Goal: Task Accomplishment & Management: Use online tool/utility

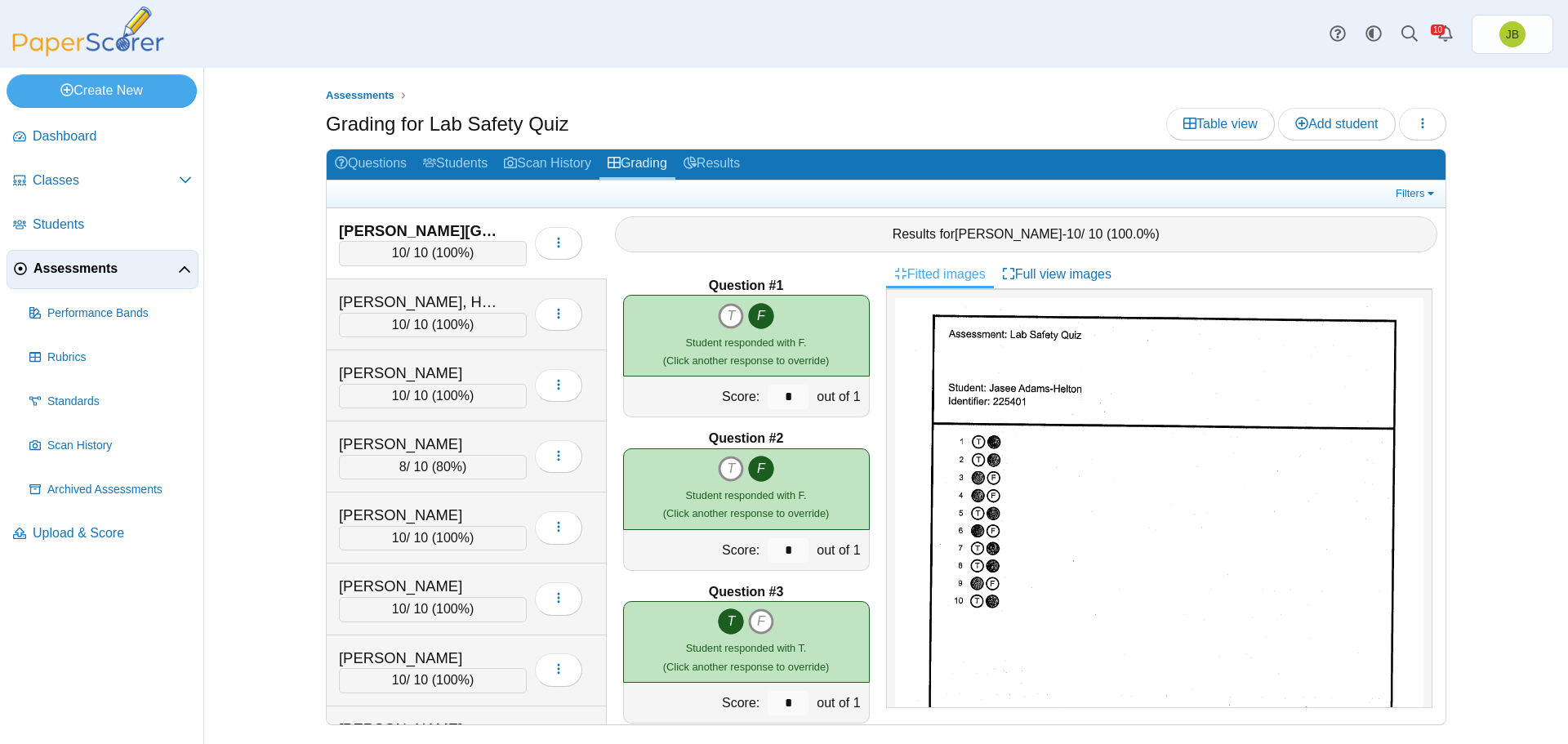
scroll to position [980, 0]
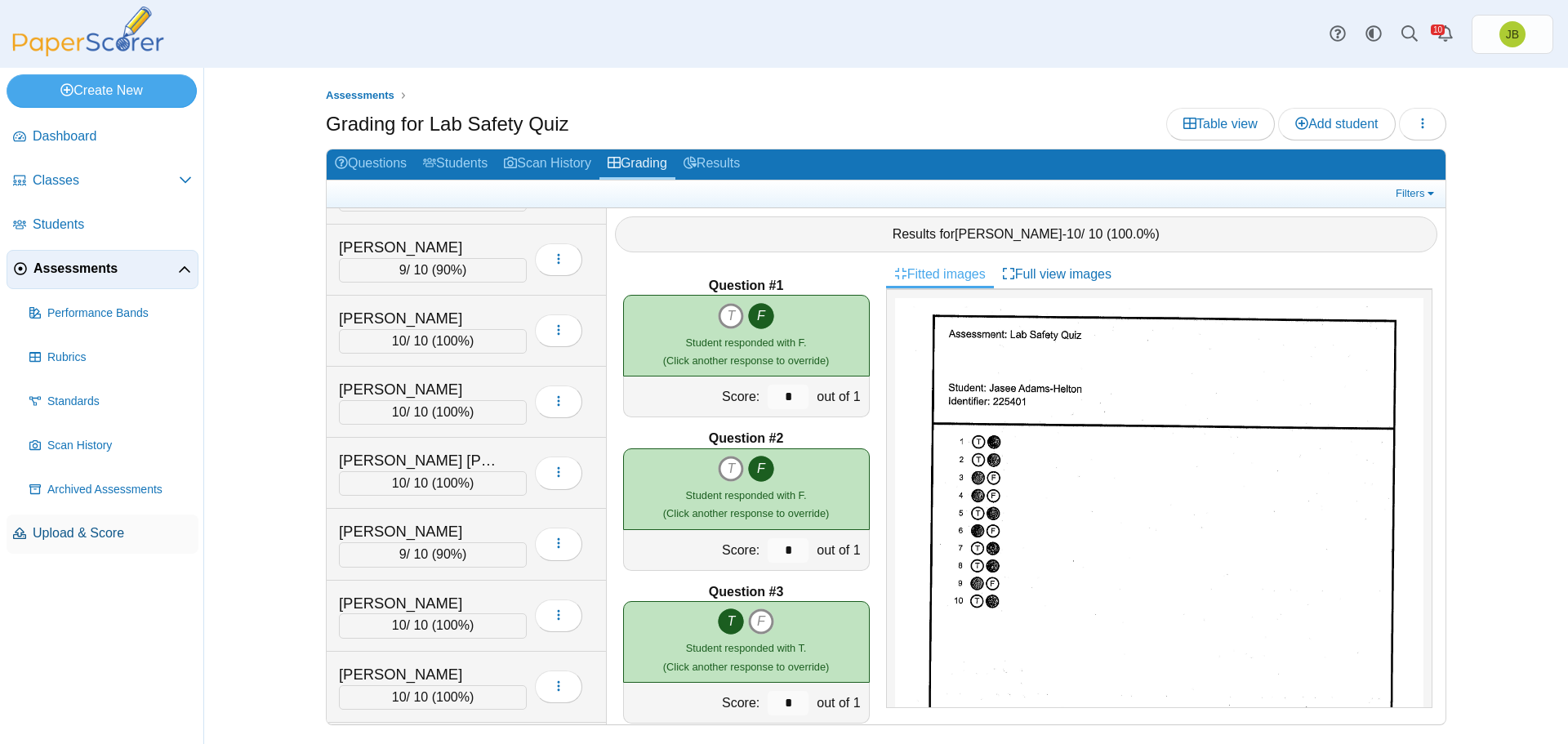
click at [75, 539] on span "Upload & Score" at bounding box center [112, 533] width 160 height 18
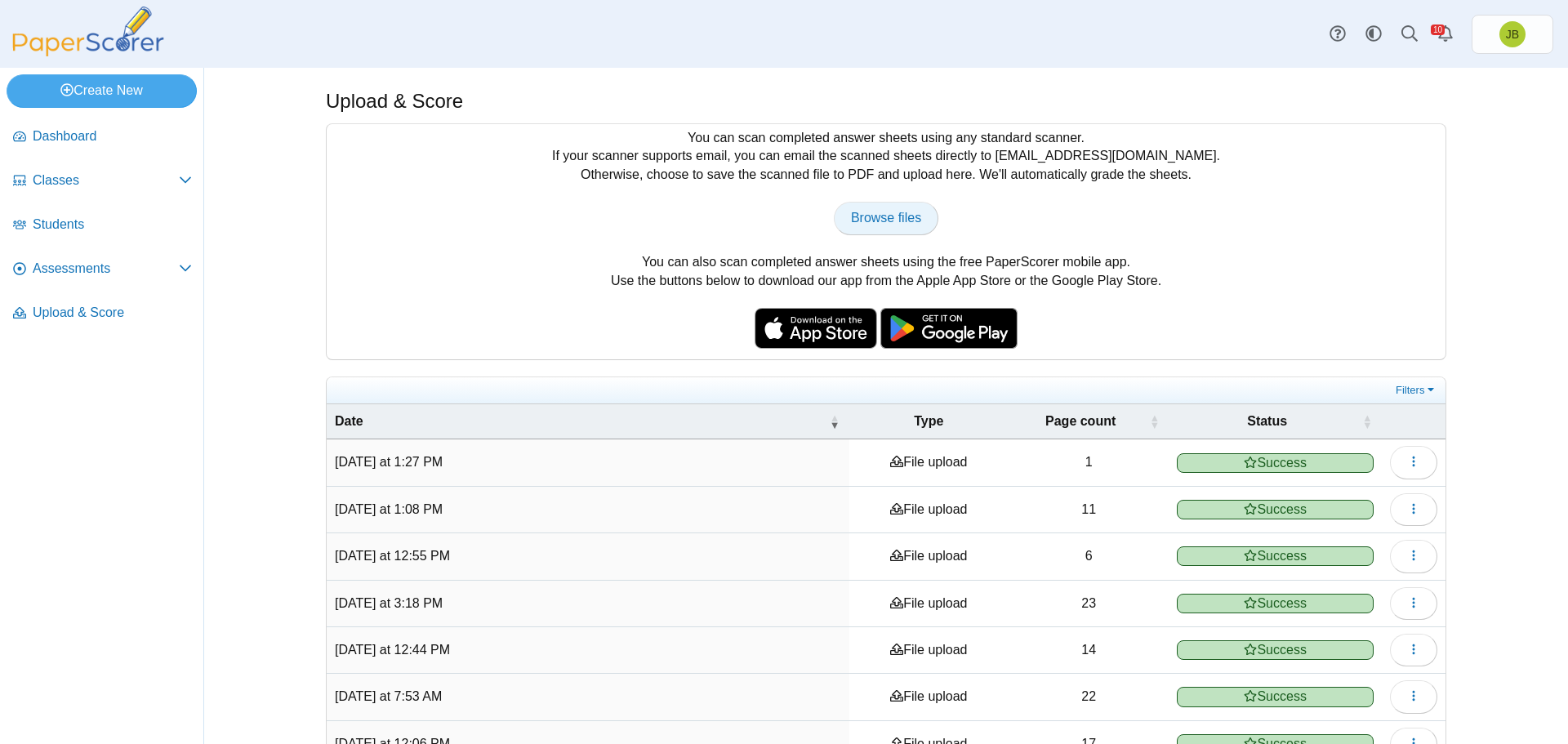
click at [903, 219] on span "Browse files" at bounding box center [885, 217] width 70 height 14
type input "**********"
